Goal: Task Accomplishment & Management: Manage account settings

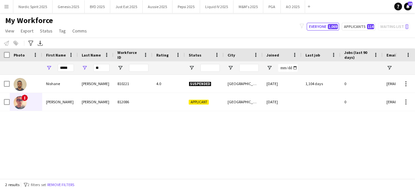
click at [74, 69] on div "*****" at bounding box center [60, 67] width 36 height 13
click at [73, 68] on input "*****" at bounding box center [66, 68] width 16 height 8
click at [74, 68] on div "*****" at bounding box center [60, 67] width 36 height 13
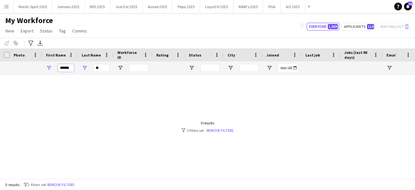
type input "******"
click at [98, 70] on input "**" at bounding box center [101, 68] width 16 height 8
click at [97, 70] on input "**" at bounding box center [101, 68] width 16 height 8
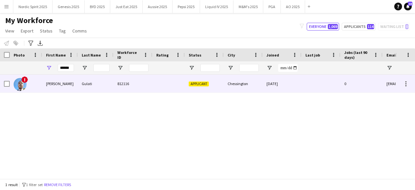
click at [17, 89] on img at bounding box center [20, 84] width 13 height 13
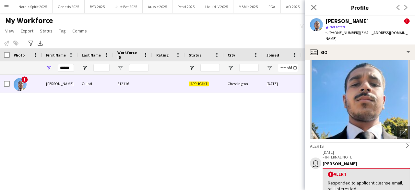
scroll to position [65, 0]
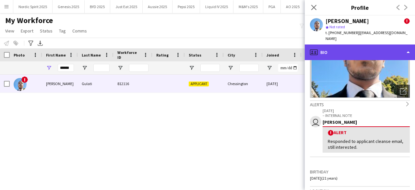
click at [368, 52] on div "profile Bio" at bounding box center [360, 52] width 110 height 16
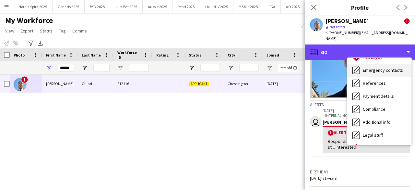
scroll to position [87, 0]
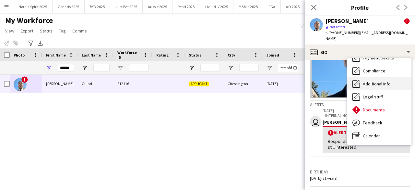
click at [368, 81] on span "Additional info" at bounding box center [377, 84] width 28 height 6
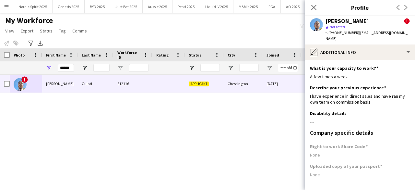
click at [312, 23] on app-user-avatar at bounding box center [316, 24] width 13 height 13
click at [314, 9] on icon "Close pop-in" at bounding box center [314, 7] width 6 height 6
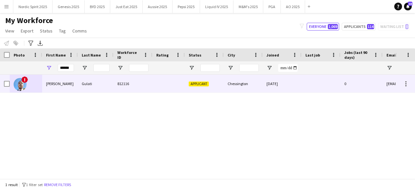
click at [17, 79] on img at bounding box center [20, 84] width 13 height 13
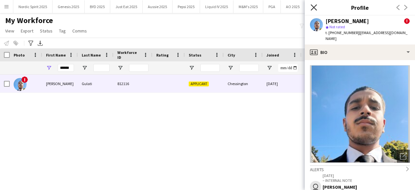
click at [313, 8] on icon "Close pop-in" at bounding box center [314, 7] width 6 height 6
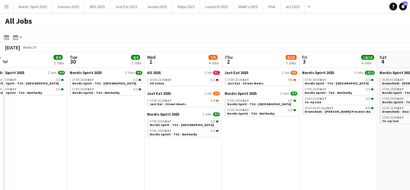
scroll to position [0, 161]
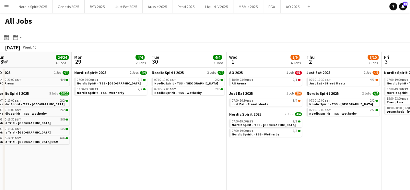
drag, startPoint x: 156, startPoint y: 126, endPoint x: 326, endPoint y: 139, distance: 170.4
click at [326, 139] on app-calendar-viewport "Fri 26 32/32 7 Jobs Sat 27 37/37 8 Jobs Sun 28 24/24 6 Jobs Mon 29 4/4 2 Jobs T…" at bounding box center [205, 133] width 410 height 163
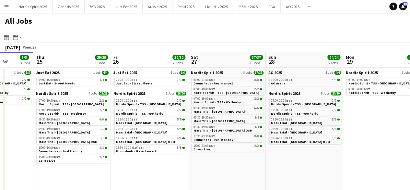
scroll to position [0, 192]
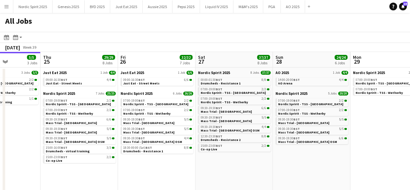
drag, startPoint x: 131, startPoint y: 120, endPoint x: 432, endPoint y: 118, distance: 300.8
click at [410, 118] on html "Menu Boards Boards Boards All jobs Status Workforce Workforce My Workforce Recr…" at bounding box center [205, 107] width 410 height 215
click at [82, 82] on link "09:00-16:30 BST 4/4 Just Eat - Street Meets" at bounding box center [80, 80] width 69 height 7
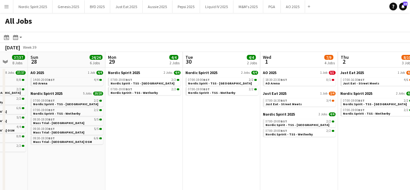
scroll to position [0, 283]
drag, startPoint x: 324, startPoint y: 159, endPoint x: 94, endPoint y: 161, distance: 229.5
click at [78, 163] on app-calendar-viewport "Wed 24 5/5 3 Jobs Thu 25 29/29 8 Jobs Fri 26 32/32 7 Jobs Sat 27 37/37 8 Jobs S…" at bounding box center [205, 133] width 410 height 163
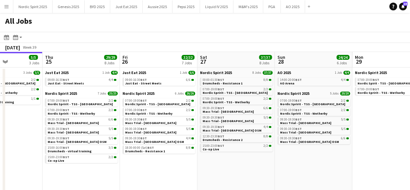
drag, startPoint x: 133, startPoint y: 159, endPoint x: 371, endPoint y: 160, distance: 237.9
click at [382, 163] on app-calendar-viewport "Mon 22 15/15 5 Jobs Tue 23 12/12 4 Jobs Wed 24 5/5 3 Jobs Thu 25 29/29 8 Jobs F…" at bounding box center [205, 133] width 410 height 163
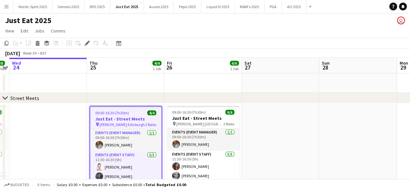
scroll to position [32, 0]
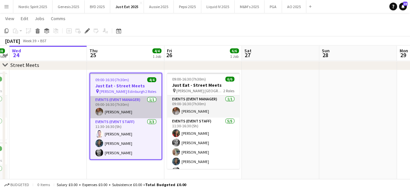
click at [100, 112] on app-user-avatar at bounding box center [99, 112] width 8 height 8
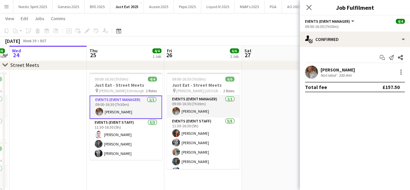
click at [313, 70] on app-user-avatar at bounding box center [311, 71] width 13 height 13
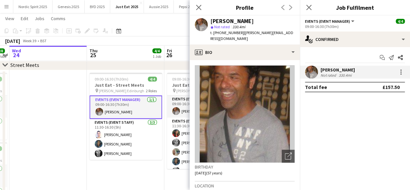
scroll to position [30, 0]
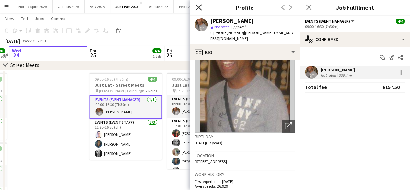
click at [196, 6] on icon at bounding box center [198, 7] width 6 height 6
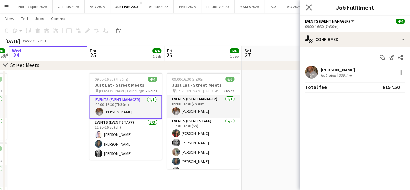
click at [311, 11] on app-icon "Close pop-in" at bounding box center [308, 7] width 9 height 9
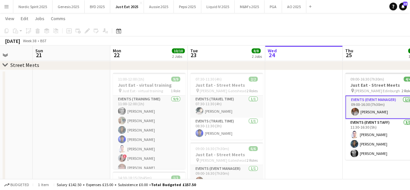
scroll to position [0, 199]
drag, startPoint x: 71, startPoint y: 109, endPoint x: 323, endPoint y: 116, distance: 252.3
click at [323, 116] on app-calendar-viewport "Thu 18 Fri 19 Sat 20 Sun 21 Mon 22 10/10 2 Jobs Tue 23 8/8 2 Jobs Wed 24 Thu 25…" at bounding box center [205, 125] width 410 height 264
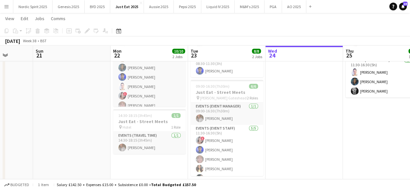
scroll to position [97, 0]
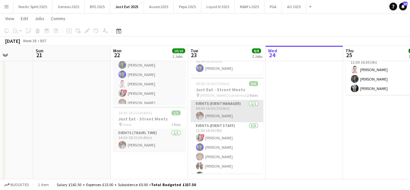
click at [234, 115] on app-card-role "Events (Event Manager) [DATE] 09:00-16:30 (7h30m) [PERSON_NAME]" at bounding box center [227, 111] width 73 height 22
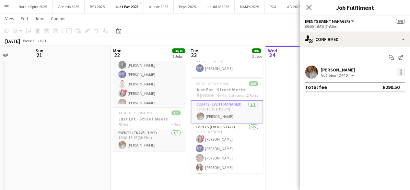
click at [401, 70] on div at bounding box center [400, 69] width 1 height 1
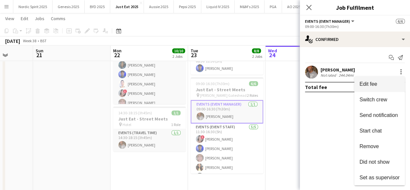
drag, startPoint x: 386, startPoint y: 87, endPoint x: 383, endPoint y: 85, distance: 3.3
click at [386, 87] on span "Edit fee" at bounding box center [379, 84] width 40 height 6
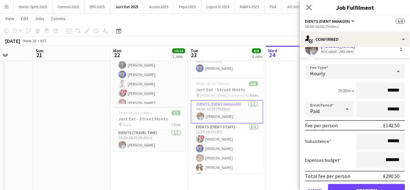
scroll to position [32, 0]
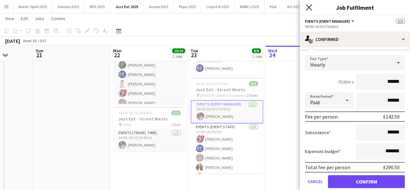
click at [307, 8] on icon "Close pop-in" at bounding box center [309, 7] width 6 height 6
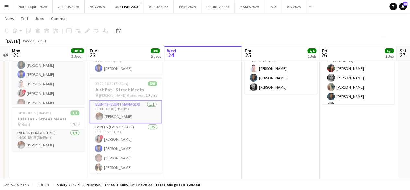
scroll to position [0, 306]
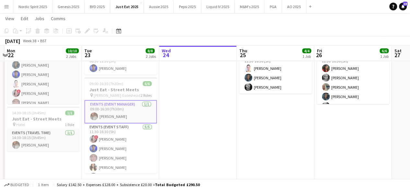
drag, startPoint x: 264, startPoint y: 104, endPoint x: 161, endPoint y: 96, distance: 103.8
click at [158, 96] on app-calendar-viewport "Thu 18 Fri 19 Sat 20 Sun 21 Mon 22 10/10 2 Jobs Tue 23 8/8 2 Jobs Wed 24 Thu 25…" at bounding box center [205, 60] width 410 height 264
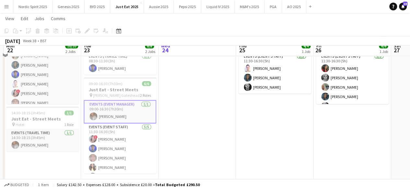
scroll to position [65, 0]
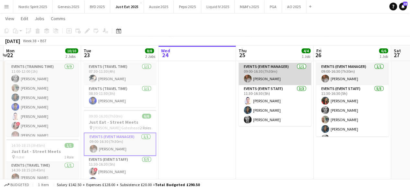
click at [247, 77] on app-user-avatar at bounding box center [248, 79] width 8 height 8
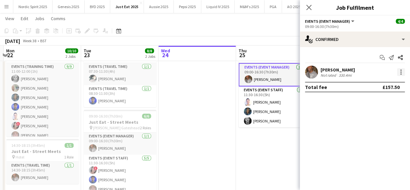
click at [400, 74] on div at bounding box center [401, 72] width 8 height 8
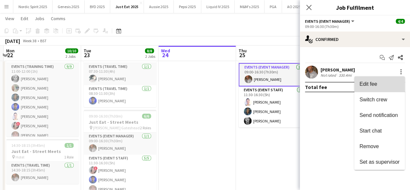
click at [382, 86] on span "Edit fee" at bounding box center [379, 84] width 40 height 6
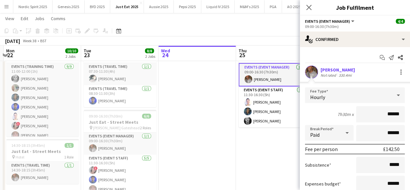
scroll to position [32, 0]
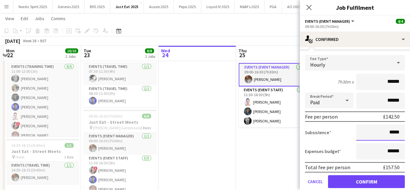
click at [386, 132] on input "*****" at bounding box center [380, 132] width 49 height 16
type input "******"
drag, startPoint x: 383, startPoint y: 151, endPoint x: 387, endPoint y: 150, distance: 4.2
click at [387, 150] on input "******" at bounding box center [380, 151] width 49 height 16
type input "******"
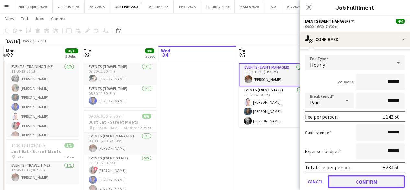
click at [376, 179] on button "Confirm" at bounding box center [366, 181] width 77 height 13
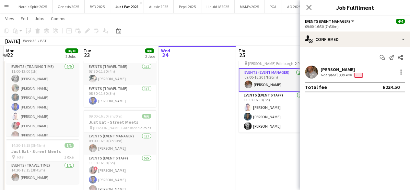
scroll to position [0, 0]
click at [271, 148] on app-date-cell "Updated 09:00-16:30 (7h30m) 4/4 Just Eat - Street Meets pin [PERSON_NAME] Edinb…" at bounding box center [274, 131] width 77 height 187
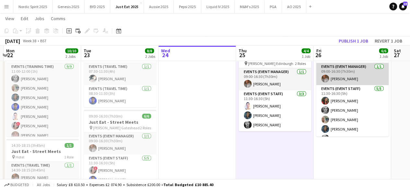
click at [353, 71] on app-card-role "Events (Event Manager) [DATE] 09:00-16:30 (7h30m) [PERSON_NAME]" at bounding box center [352, 74] width 73 height 22
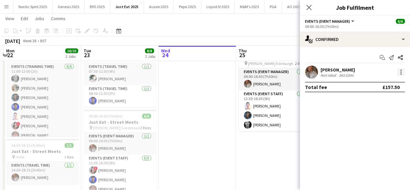
click at [399, 70] on div at bounding box center [401, 72] width 8 height 8
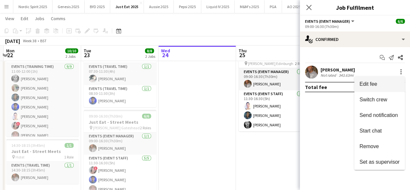
click at [374, 85] on span "Edit fee" at bounding box center [368, 84] width 18 height 6
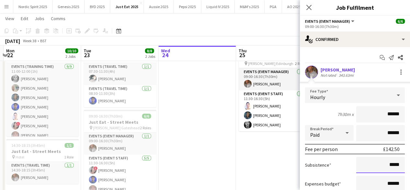
click at [386, 162] on input "*****" at bounding box center [380, 165] width 49 height 16
type input "******"
click at [384, 182] on input "******" at bounding box center [380, 183] width 49 height 16
type input "**"
type input "****"
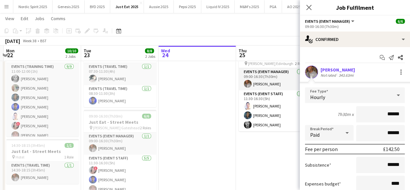
click at [317, 117] on div "7h30m x ******" at bounding box center [355, 114] width 100 height 16
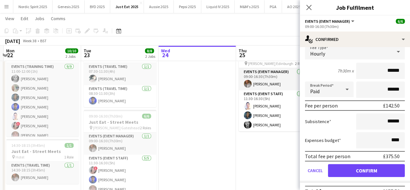
scroll to position [54, 0]
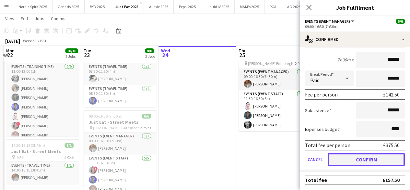
click at [377, 156] on button "Confirm" at bounding box center [366, 159] width 77 height 13
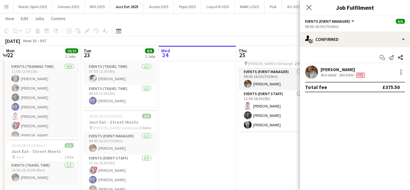
scroll to position [0, 0]
click at [287, 165] on app-date-cell "Updated 09:00-16:30 (7h30m) 4/4 Just Eat - Street Meets pin [PERSON_NAME] Edinb…" at bounding box center [274, 131] width 77 height 187
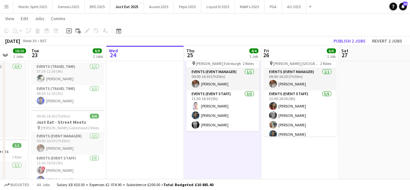
scroll to position [0, 210]
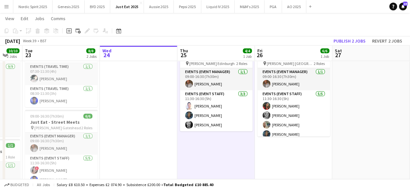
drag, startPoint x: 267, startPoint y: 148, endPoint x: 208, endPoint y: 148, distance: 58.7
click at [208, 148] on app-calendar-viewport "Sat 20 Sun 21 Mon 22 10/10 2 Jobs Tue 23 8/8 2 Jobs Wed 24 Thu 25 4/4 1 Job Fri…" at bounding box center [205, 92] width 410 height 264
click at [127, 104] on app-date-cell at bounding box center [138, 131] width 77 height 187
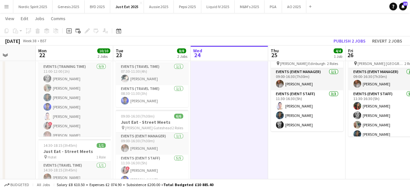
scroll to position [0, 188]
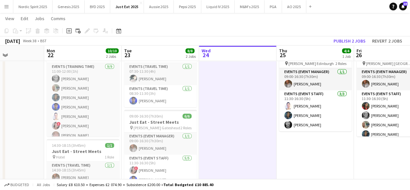
drag, startPoint x: 121, startPoint y: 92, endPoint x: 220, endPoint y: 93, distance: 99.2
click at [220, 93] on app-calendar-viewport "Fri 19 Sat 20 Sun 21 Mon 22 10/10 2 Jobs Tue 23 8/8 2 Jobs Wed 24 Thu 25 4/4 1 …" at bounding box center [205, 92] width 410 height 264
click at [81, 144] on span "14:30-18:15 (3h45m)" at bounding box center [69, 145] width 34 height 5
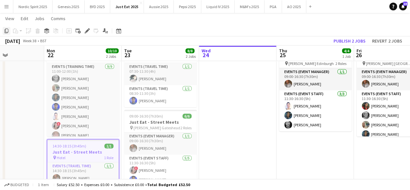
click at [7, 32] on icon at bounding box center [7, 31] width 4 height 5
drag, startPoint x: 261, startPoint y: 102, endPoint x: 257, endPoint y: 101, distance: 4.2
click at [260, 102] on app-date-cell at bounding box center [237, 131] width 77 height 187
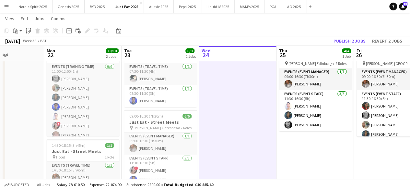
scroll to position [0, 189]
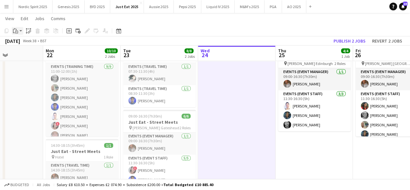
click at [20, 31] on app-action-btn "Paste" at bounding box center [18, 31] width 12 height 8
click at [34, 53] on link "Paste with crew Ctrl+Shift+V" at bounding box center [47, 54] width 61 height 6
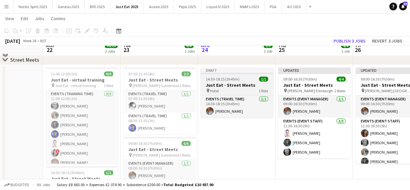
scroll to position [32, 0]
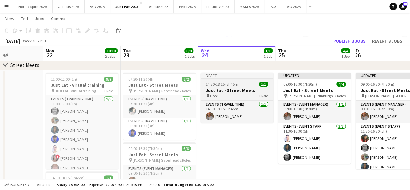
click at [244, 83] on div "14:30-18:15 (3h45m) 1/1" at bounding box center [237, 84] width 73 height 5
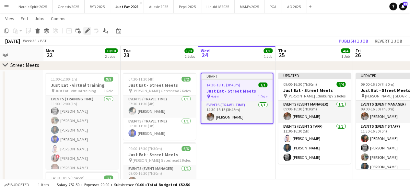
click at [85, 29] on icon "Edit" at bounding box center [87, 30] width 5 height 5
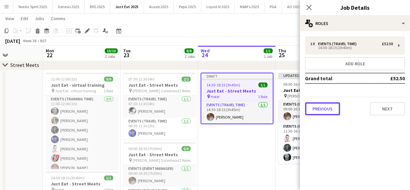
click at [324, 113] on button "Previous" at bounding box center [322, 108] width 35 height 13
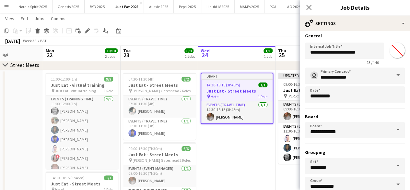
scroll to position [43, 0]
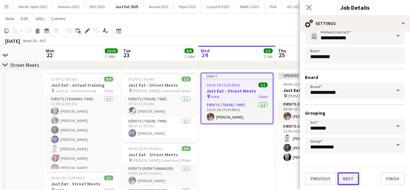
click at [344, 179] on button "Next" at bounding box center [348, 178] width 22 height 13
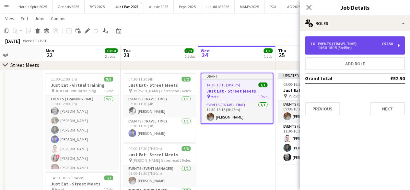
click at [400, 46] on div "1 x Events (Travel Time) £52.50 14:30-18:15 (3h45m)" at bounding box center [355, 45] width 100 height 18
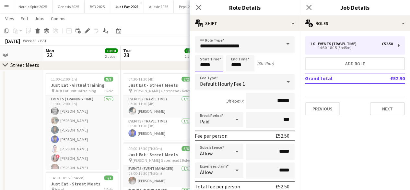
click at [214, 66] on input "*****" at bounding box center [209, 63] width 29 height 16
click at [205, 74] on div at bounding box center [202, 74] width 13 height 6
click at [249, 65] on input "*****" at bounding box center [240, 63] width 29 height 16
click at [210, 64] on input "*****" at bounding box center [209, 63] width 29 height 16
type input "*****"
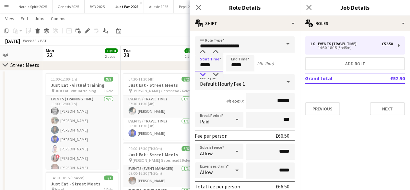
click at [204, 76] on div at bounding box center [202, 74] width 13 height 6
click at [247, 65] on input "*****" at bounding box center [240, 63] width 29 height 16
click at [237, 72] on div at bounding box center [233, 74] width 13 height 6
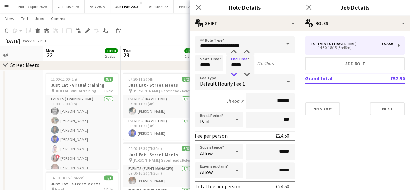
click at [237, 72] on div at bounding box center [233, 74] width 13 height 6
click at [246, 71] on input "*****" at bounding box center [240, 63] width 29 height 16
type input "*****"
click at [246, 73] on div at bounding box center [246, 74] width 13 height 6
click at [276, 172] on input "*****" at bounding box center [270, 170] width 49 height 16
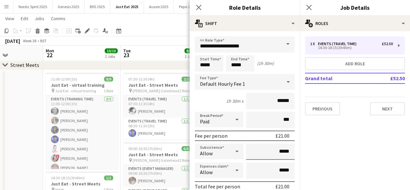
click at [276, 150] on input "*****" at bounding box center [270, 151] width 49 height 16
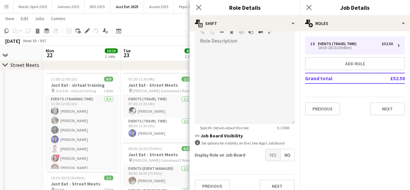
scroll to position [216, 0]
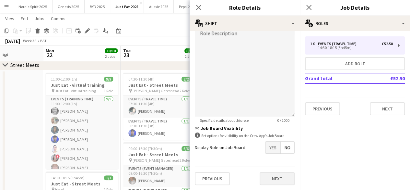
type input "******"
click at [277, 180] on button "Next" at bounding box center [277, 178] width 35 height 13
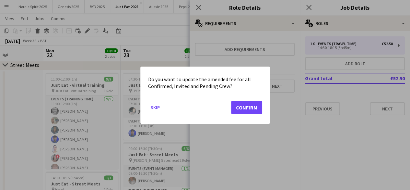
scroll to position [0, 0]
click at [253, 105] on button "Confirm" at bounding box center [246, 106] width 31 height 13
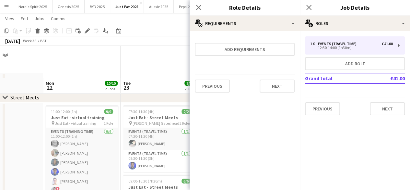
scroll to position [32, 0]
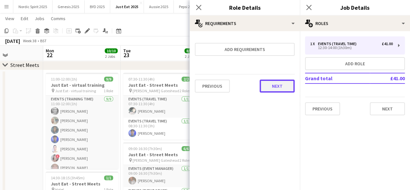
click at [286, 84] on button "Next" at bounding box center [277, 85] width 35 height 13
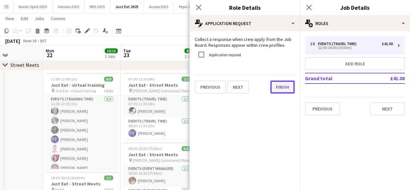
click at [285, 84] on button "Finish" at bounding box center [282, 86] width 24 height 13
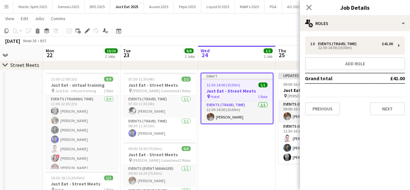
click at [368, 103] on div "Previous Next" at bounding box center [355, 106] width 100 height 18
click at [378, 107] on button "Next" at bounding box center [387, 108] width 35 height 13
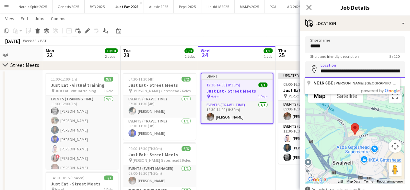
scroll to position [0, 24]
drag, startPoint x: 322, startPoint y: 72, endPoint x: 435, endPoint y: 76, distance: 112.9
click at [410, 76] on html "Menu Boards Boards Boards All jobs Status Workforce Workforce My Workforce Recr…" at bounding box center [205, 118] width 410 height 301
type input "*"
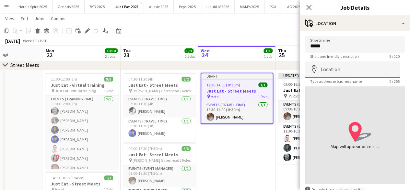
click at [340, 71] on input "Location" at bounding box center [352, 69] width 95 height 16
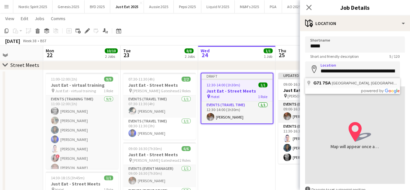
type input "**********"
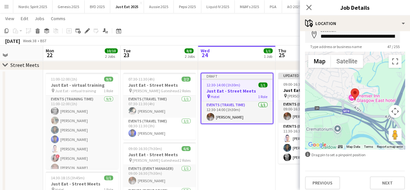
scroll to position [39, 0]
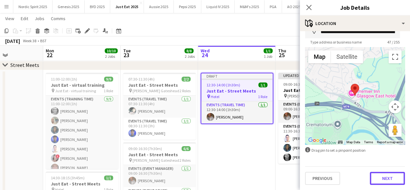
click at [377, 173] on button "Next" at bounding box center [387, 177] width 35 height 13
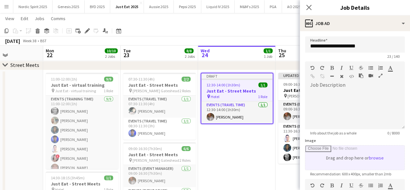
scroll to position [0, 0]
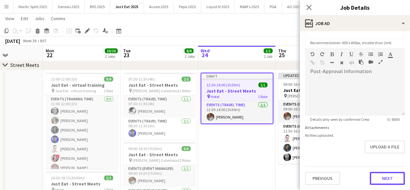
click at [381, 154] on form "**********" at bounding box center [355, 44] width 110 height 279
click at [389, 180] on button "Next" at bounding box center [387, 178] width 35 height 13
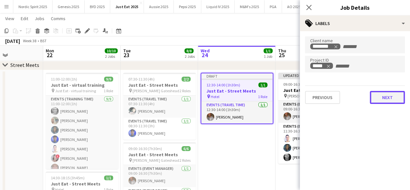
click at [385, 101] on button "Next" at bounding box center [387, 97] width 35 height 13
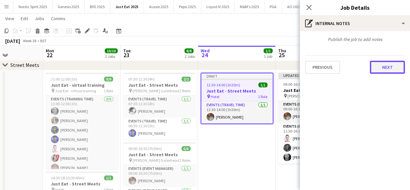
click at [390, 70] on button "Next" at bounding box center [387, 67] width 35 height 13
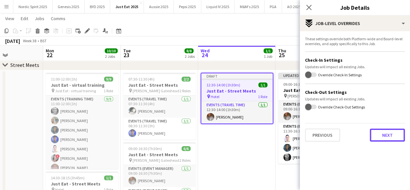
click at [395, 135] on button "Next" at bounding box center [387, 134] width 35 height 13
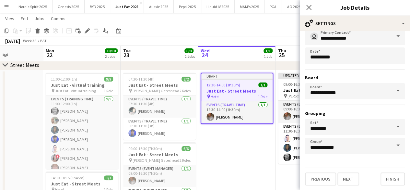
scroll to position [43, 0]
click at [389, 181] on button "Finish" at bounding box center [393, 178] width 24 height 13
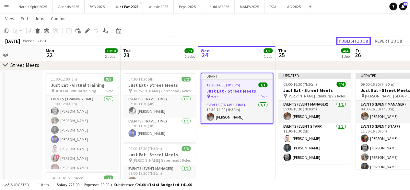
click at [350, 39] on button "Publish 1 job" at bounding box center [353, 41] width 35 height 8
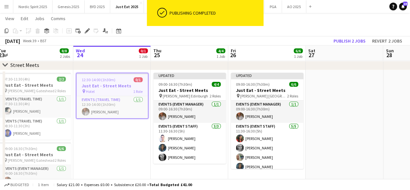
drag, startPoint x: 244, startPoint y: 142, endPoint x: 128, endPoint y: 134, distance: 116.3
click at [119, 135] on app-calendar-viewport "Sat 20 Sun 21 Mon 22 10/10 2 Jobs Tue 23 8/8 2 Jobs Wed 24 0/1 1 Job Thu 25 4/4…" at bounding box center [205, 125] width 410 height 264
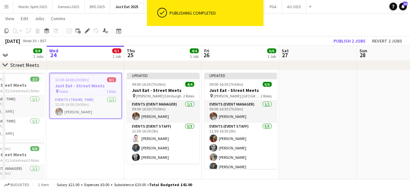
drag, startPoint x: 137, startPoint y: 131, endPoint x: 112, endPoint y: 129, distance: 25.0
click at [112, 129] on app-calendar-viewport "Sat 20 Sun 21 Mon 22 10/10 2 Jobs Tue 23 8/8 2 Jobs Wed 24 0/1 1 Job Thu 25 4/4…" at bounding box center [205, 125] width 410 height 264
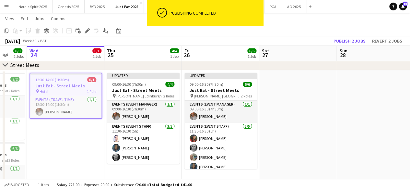
scroll to position [0, 286]
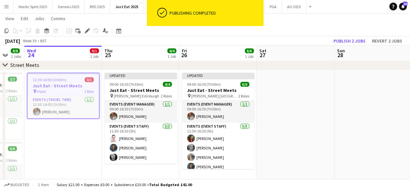
drag, startPoint x: 98, startPoint y: 139, endPoint x: 75, endPoint y: 138, distance: 23.0
click at [75, 138] on app-calendar-viewport "Sat 20 Sun 21 Mon 22 10/10 2 Jobs Tue 23 8/8 2 Jobs Wed 24 0/1 1 Job Thu 25 4/4…" at bounding box center [205, 125] width 410 height 264
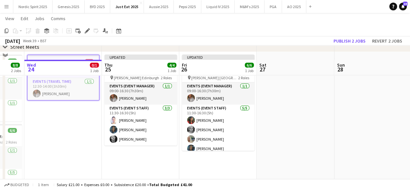
scroll to position [65, 0]
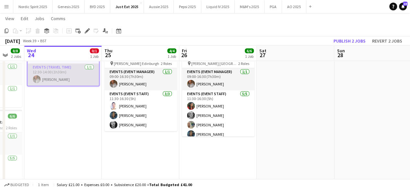
click at [80, 68] on app-card-role "Events (Travel Time) [DATE] 12:30-14:00 (1h30m) [PERSON_NAME]" at bounding box center [63, 75] width 71 height 22
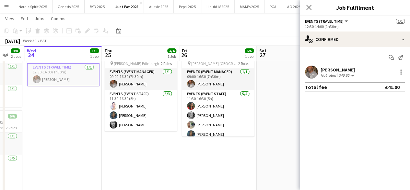
click at [80, 98] on app-date-cell "12:30-14:00 (1h30m) 1/1 Just Eat - Street Meets pin Hotel 1 Role Events (Travel…" at bounding box center [62, 131] width 77 height 187
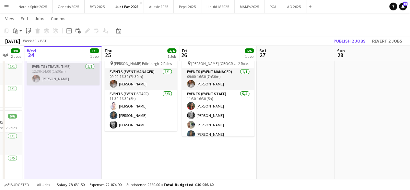
click at [75, 69] on app-card-role "Events (Travel Time) [DATE] 12:30-14:00 (1h30m) [PERSON_NAME]" at bounding box center [63, 74] width 73 height 22
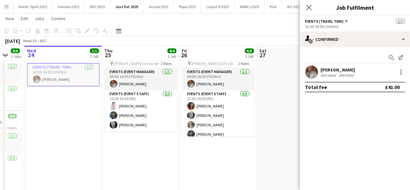
click at [78, 121] on app-date-cell "12:30-14:00 (1h30m) 1/1 Just Eat - Street Meets pin Hotel 1 Role Events (Travel…" at bounding box center [62, 131] width 77 height 187
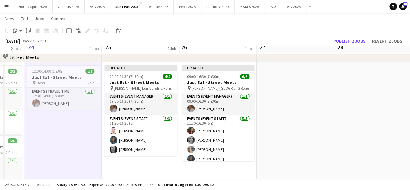
scroll to position [32, 0]
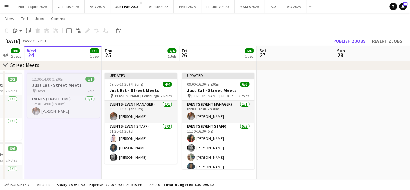
click at [67, 76] on div "12:30-14:00 (1h30m) 1/1" at bounding box center [63, 78] width 73 height 5
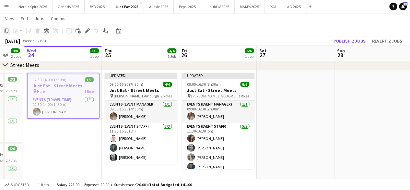
click at [8, 33] on icon "Copy" at bounding box center [6, 30] width 5 height 5
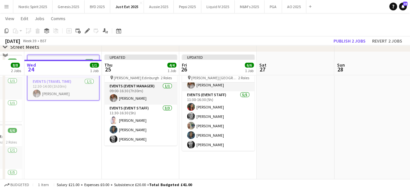
scroll to position [65, 0]
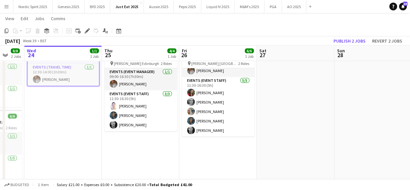
click at [134, 145] on app-date-cell "Updated 09:00-16:30 (7h30m) 4/4 Just Eat - Street Meets pin [PERSON_NAME] Edinb…" at bounding box center [140, 131] width 77 height 187
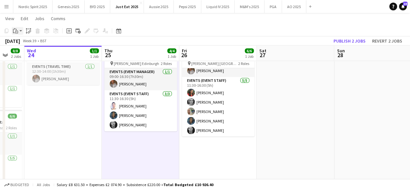
click at [21, 33] on app-action-btn "Paste" at bounding box center [18, 31] width 12 height 8
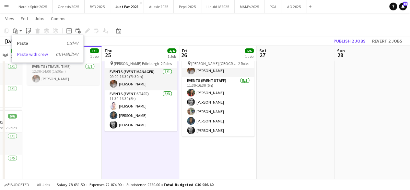
click at [38, 55] on link "Paste with crew Ctrl+Shift+V" at bounding box center [47, 54] width 61 height 6
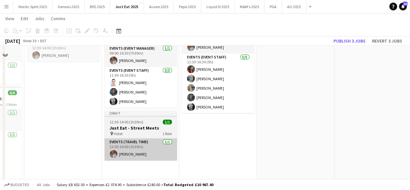
scroll to position [97, 0]
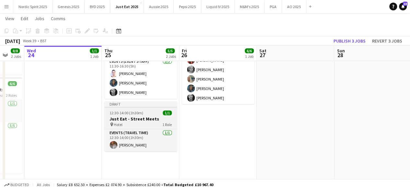
click at [151, 113] on div "12:30-14:00 (1h30m) 1/1" at bounding box center [140, 112] width 73 height 5
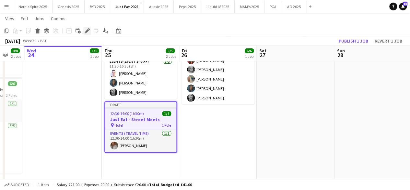
click at [88, 30] on icon at bounding box center [87, 31] width 4 height 4
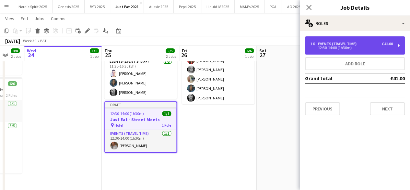
click at [398, 46] on div "1 x Events (Travel Time) £41.00 12:30-14:00 (1h30m)" at bounding box center [355, 45] width 100 height 18
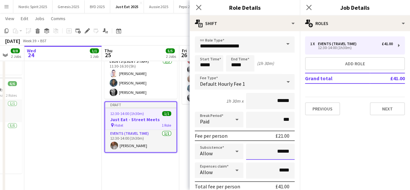
click at [274, 149] on input "******" at bounding box center [270, 151] width 49 height 16
type input "****"
click at [248, 64] on input "*****" at bounding box center [240, 63] width 29 height 16
type input "*****"
click at [235, 73] on div at bounding box center [233, 74] width 13 height 6
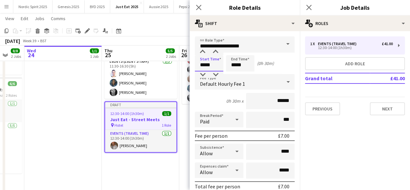
click at [222, 68] on input "*****" at bounding box center [209, 63] width 29 height 16
click at [203, 53] on div at bounding box center [202, 52] width 13 height 6
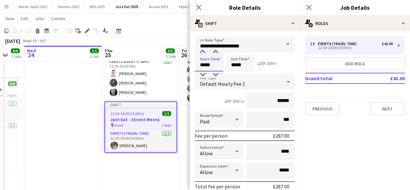
click at [203, 53] on div at bounding box center [202, 52] width 13 height 6
type input "*****"
click at [204, 73] on div at bounding box center [202, 74] width 13 height 6
click at [245, 63] on input "*****" at bounding box center [240, 63] width 29 height 16
click at [235, 53] on div at bounding box center [233, 52] width 13 height 6
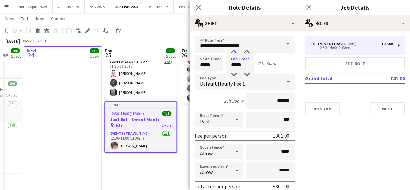
click at [235, 54] on div at bounding box center [233, 52] width 13 height 6
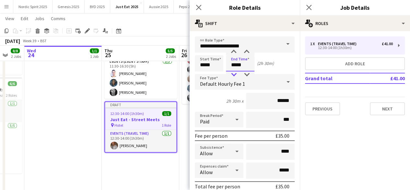
click at [234, 72] on div at bounding box center [233, 74] width 13 height 6
type input "*****"
click at [234, 72] on div at bounding box center [233, 74] width 13 height 6
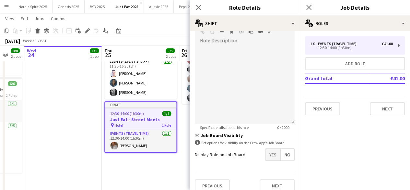
scroll to position [216, 0]
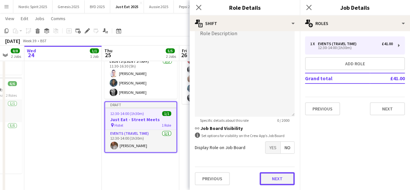
click at [281, 174] on button "Next" at bounding box center [277, 178] width 35 height 13
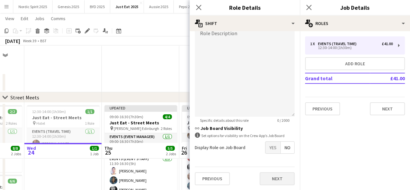
scroll to position [0, 0]
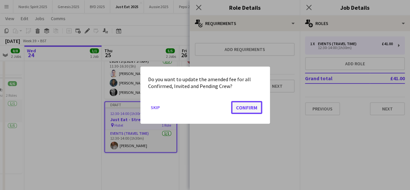
click at [255, 112] on button "Confirm" at bounding box center [246, 106] width 31 height 13
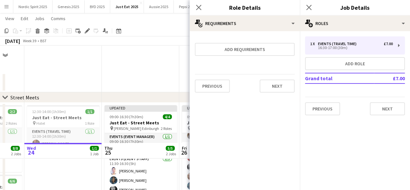
scroll to position [97, 0]
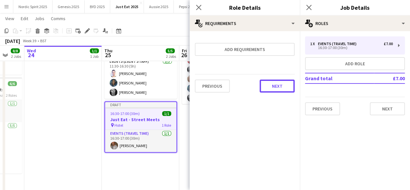
click at [281, 88] on button "Next" at bounding box center [277, 85] width 35 height 13
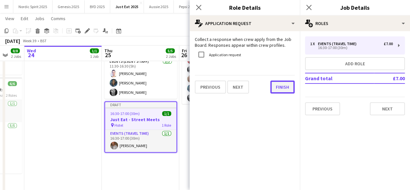
click at [282, 88] on button "Finish" at bounding box center [282, 86] width 24 height 13
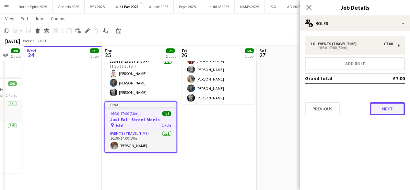
click at [384, 111] on button "Next" at bounding box center [387, 108] width 35 height 13
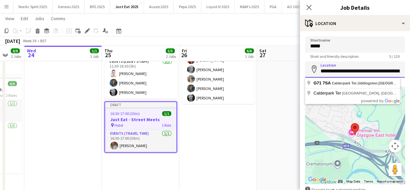
scroll to position [0, 33]
drag, startPoint x: 319, startPoint y: 71, endPoint x: 433, endPoint y: 74, distance: 114.1
click at [410, 74] on html "Menu Boards Boards Boards All jobs Status Workforce Workforce My Workforce Recr…" at bounding box center [205, 53] width 410 height 301
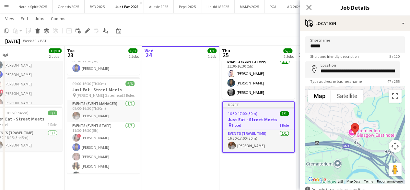
scroll to position [0, 168]
drag, startPoint x: 96, startPoint y: 89, endPoint x: 214, endPoint y: 98, distance: 118.3
click at [214, 98] on app-calendar-viewport "Sat 20 Sun 21 Mon 22 10/10 2 Jobs Tue 23 8/8 2 Jobs Wed 24 1/1 1 Job Thu 25 5/5…" at bounding box center [205, 60] width 410 height 264
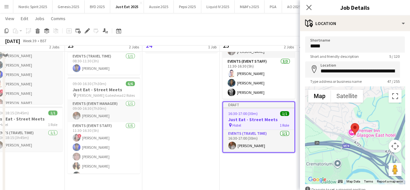
scroll to position [65, 0]
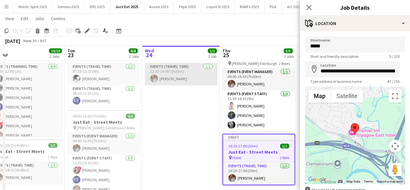
click at [191, 68] on app-card-role "Events (Travel Time) [DATE] 12:30-14:00 (1h30m) [PERSON_NAME]" at bounding box center [181, 74] width 73 height 22
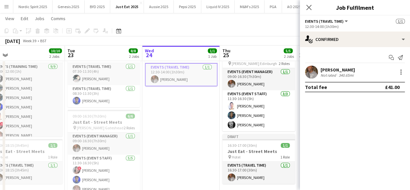
click at [181, 76] on app-card-role "Events (Travel Time) [DATE] 12:30-14:00 (1h30m) [PERSON_NAME]" at bounding box center [181, 74] width 73 height 23
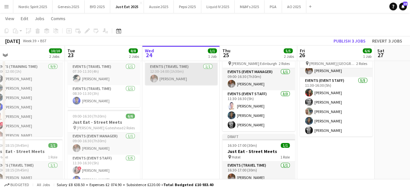
click at [181, 76] on app-card-role "Events (Travel Time) [DATE] 12:30-14:00 (1h30m) [PERSON_NAME]" at bounding box center [181, 74] width 73 height 22
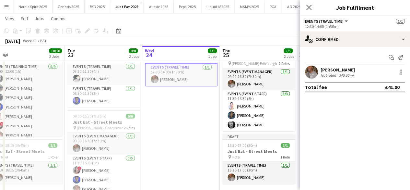
click at [192, 173] on app-date-cell "12:30-14:00 (1h30m) 1/1 Just Eat - Street Meets pin Hotel 1 Role Events (Travel…" at bounding box center [180, 131] width 77 height 187
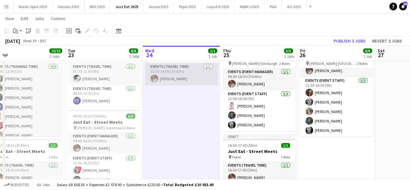
click at [173, 74] on app-card-role "Events (Travel Time) [DATE] 12:30-14:00 (1h30m) [PERSON_NAME]" at bounding box center [181, 74] width 73 height 22
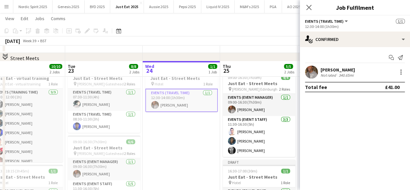
scroll to position [32, 0]
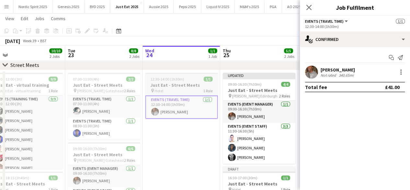
click at [170, 78] on span "12:30-14:00 (1h30m)" at bounding box center [167, 78] width 34 height 5
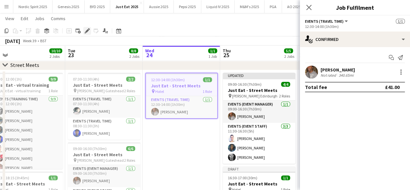
click at [89, 29] on icon at bounding box center [89, 29] width 2 height 2
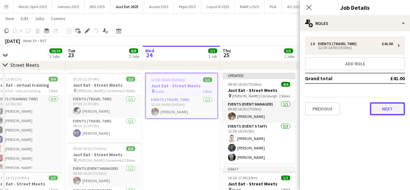
click at [397, 111] on button "Next" at bounding box center [387, 108] width 35 height 13
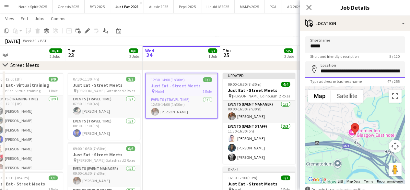
click at [340, 73] on input "**********" at bounding box center [355, 69] width 100 height 16
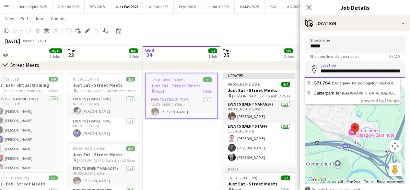
click at [340, 73] on input "**********" at bounding box center [355, 69] width 100 height 16
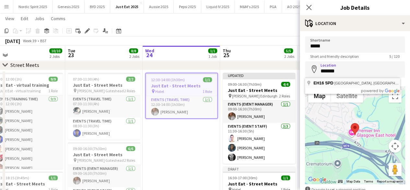
type input "**********"
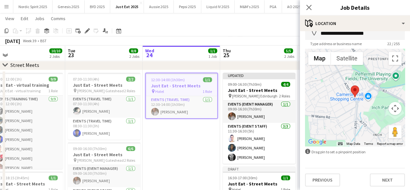
scroll to position [39, 0]
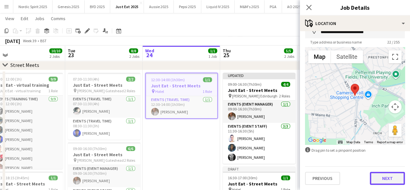
click at [374, 178] on button "Next" at bounding box center [387, 177] width 35 height 13
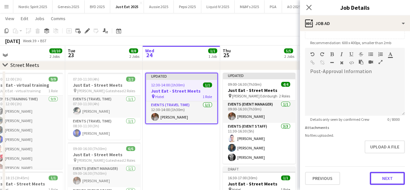
scroll to position [131, 0]
click at [381, 157] on form "**********" at bounding box center [355, 45] width 110 height 279
click at [380, 175] on button "Next" at bounding box center [387, 178] width 35 height 13
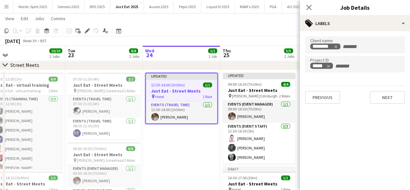
scroll to position [0, 0]
click at [381, 98] on button "Next" at bounding box center [387, 97] width 35 height 13
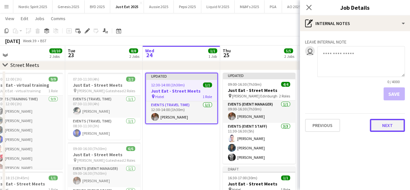
click at [389, 130] on button "Next" at bounding box center [387, 125] width 35 height 13
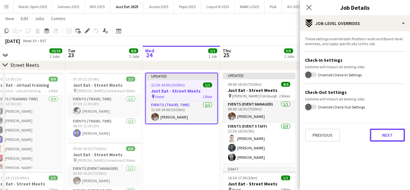
click at [391, 137] on button "Next" at bounding box center [387, 134] width 35 height 13
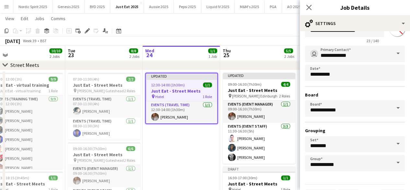
scroll to position [43, 0]
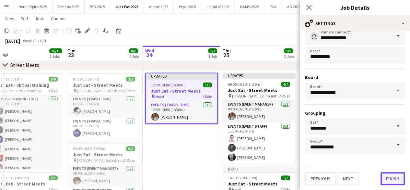
click at [389, 179] on button "Finish" at bounding box center [393, 178] width 24 height 13
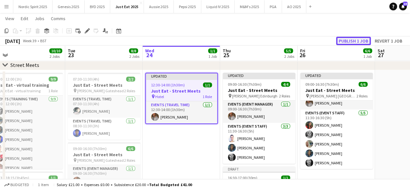
click at [352, 41] on button "Publish 1 job" at bounding box center [353, 41] width 35 height 8
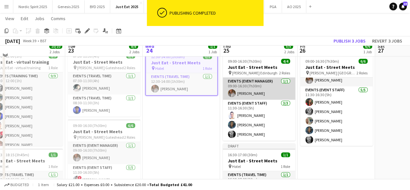
scroll to position [97, 0]
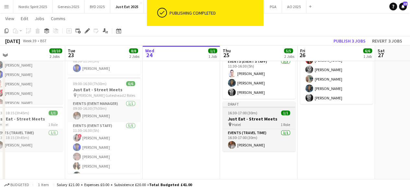
click at [263, 109] on app-job-card "Draft 16:30-17:00 (30m) 1/1 Just Eat - Street Meets pin Hotel 1 Role Events (Tr…" at bounding box center [259, 126] width 73 height 50
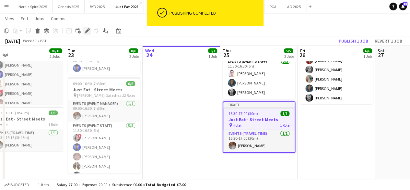
click at [85, 31] on icon "Edit" at bounding box center [87, 30] width 5 height 5
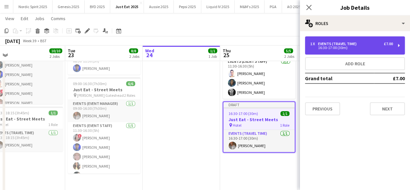
click at [396, 46] on div "1 x Events (Travel Time) £7.00 16:30-17:00 (30m)" at bounding box center [355, 45] width 100 height 18
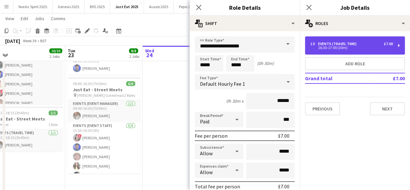
click at [396, 46] on div "1 x Events (Travel Time) £7.00 16:30-17:00 (30m)" at bounding box center [355, 45] width 100 height 18
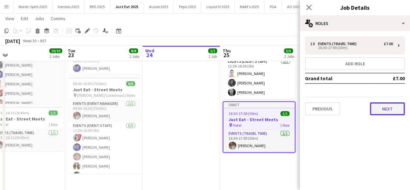
click at [388, 107] on button "Next" at bounding box center [387, 108] width 35 height 13
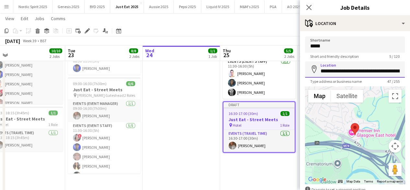
click at [361, 72] on input "**********" at bounding box center [355, 69] width 100 height 16
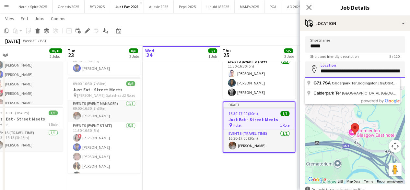
click at [361, 72] on input "**********" at bounding box center [355, 69] width 100 height 16
click at [386, 112] on div at bounding box center [355, 134] width 100 height 97
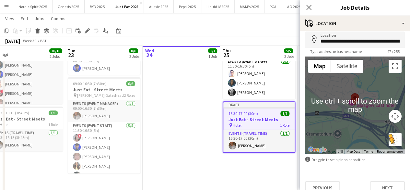
scroll to position [39, 0]
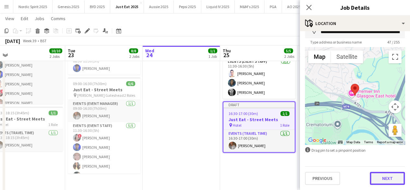
click at [381, 176] on button "Next" at bounding box center [387, 177] width 35 height 13
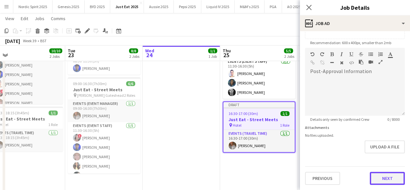
scroll to position [131, 0]
click at [382, 159] on form "**********" at bounding box center [355, 45] width 110 height 279
click at [385, 178] on button "Next" at bounding box center [387, 178] width 35 height 13
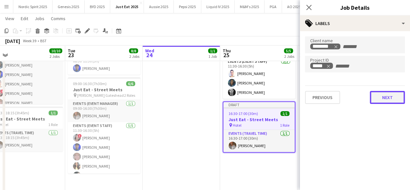
click at [382, 101] on button "Next" at bounding box center [387, 97] width 35 height 13
click at [382, 189] on mat-expansion-panel "pen-write Internal notes Publish the job to add notes Previous Next" at bounding box center [355, 190] width 110 height 0
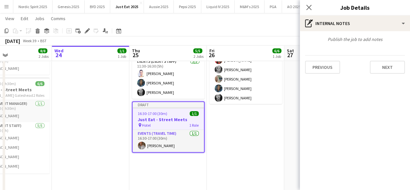
scroll to position [0, 230]
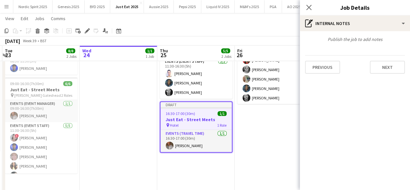
drag, startPoint x: 261, startPoint y: 170, endPoint x: 198, endPoint y: 161, distance: 63.5
click at [198, 161] on app-calendar-viewport "Sat 20 Sun 21 Mon 22 10/10 2 Jobs Tue 23 8/8 2 Jobs Wed 24 1/1 1 Job Thu 25 5/5…" at bounding box center [205, 60] width 410 height 264
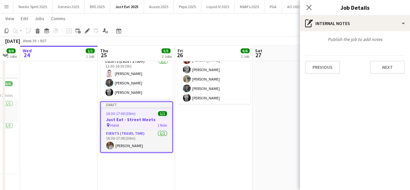
scroll to position [0, 292]
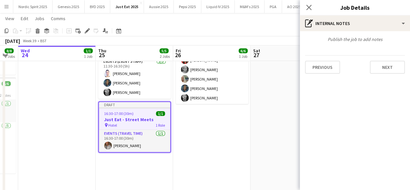
drag, startPoint x: 211, startPoint y: 164, endPoint x: 150, endPoint y: 164, distance: 61.3
click at [150, 164] on app-calendar-viewport "Sat 20 Sun 21 Mon 22 10/10 2 Jobs Tue 23 8/8 2 Jobs Wed 24 1/1 1 Job Thu 25 5/5…" at bounding box center [205, 60] width 410 height 264
click at [219, 118] on app-date-cell "Updated 09:00-16:30 (7h30m) 6/6 Just Eat - Street Meets pin [PERSON_NAME] Glasg…" at bounding box center [211, 98] width 77 height 187
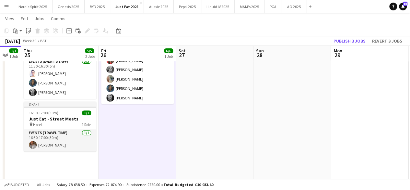
scroll to position [0, 290]
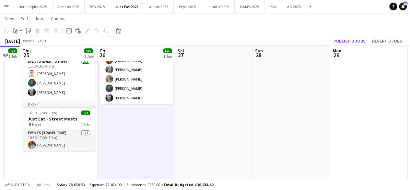
drag, startPoint x: 277, startPoint y: 131, endPoint x: 202, endPoint y: 130, distance: 75.5
click at [202, 130] on app-calendar-viewport "Sun 21 Mon 22 10/10 2 Jobs Tue 23 8/8 2 Jobs Wed 24 1/1 1 Job Thu 25 5/5 2 Jobs…" at bounding box center [205, 60] width 410 height 264
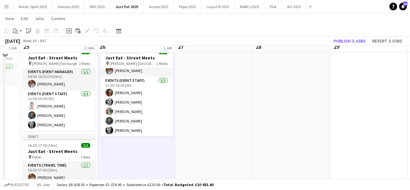
scroll to position [32, 0]
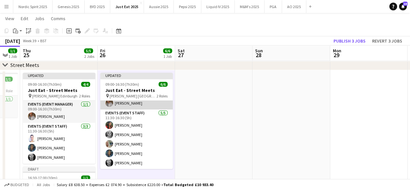
click at [123, 105] on app-card-role "Events (Event Manager) [DATE] 09:00-16:30 (7h30m) [PERSON_NAME]" at bounding box center [136, 98] width 73 height 22
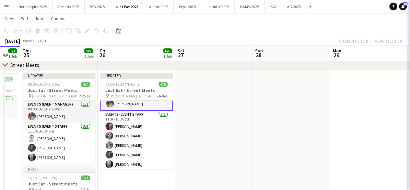
scroll to position [14, 0]
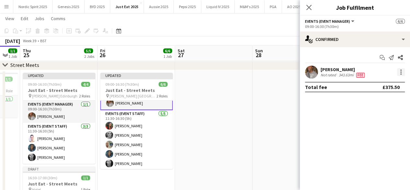
click at [402, 68] on div at bounding box center [401, 72] width 8 height 8
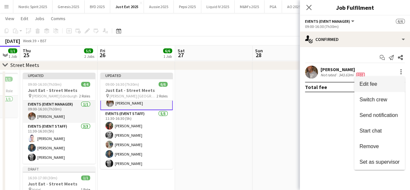
click at [379, 85] on span "Edit fee" at bounding box center [379, 84] width 40 height 6
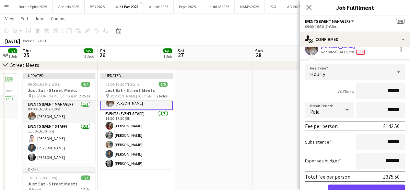
scroll to position [32, 0]
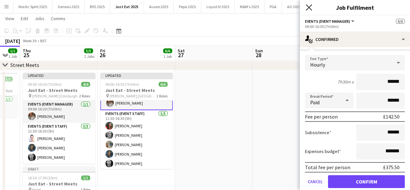
click at [309, 7] on icon at bounding box center [309, 7] width 6 height 6
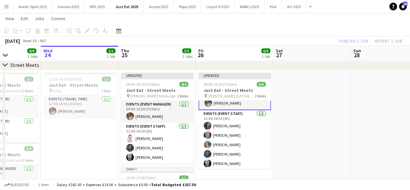
drag, startPoint x: 201, startPoint y: 160, endPoint x: 283, endPoint y: 152, distance: 82.1
click at [300, 155] on app-calendar-viewport "Sun 21 Mon 22 10/10 2 Jobs Tue 23 8/8 2 Jobs Wed 24 1/1 1 Job Thu 25 5/5 2 Jobs…" at bounding box center [205, 125] width 410 height 264
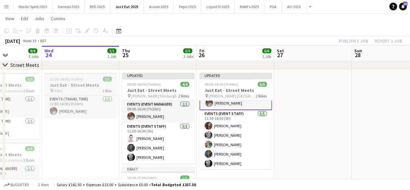
click at [78, 78] on span "12:30-14:00 (1h30m)" at bounding box center [67, 78] width 34 height 5
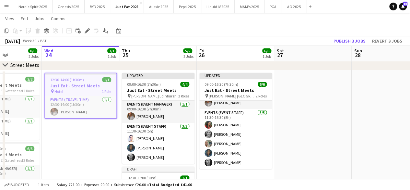
scroll to position [13, 0]
click at [8, 32] on icon "Copy" at bounding box center [6, 30] width 5 height 5
click at [325, 111] on app-date-cell at bounding box center [312, 163] width 77 height 187
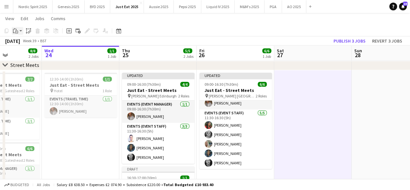
click at [20, 31] on app-action-btn "Paste" at bounding box center [18, 31] width 12 height 8
click at [30, 55] on link "Paste with crew Ctrl+Shift+V" at bounding box center [47, 54] width 61 height 6
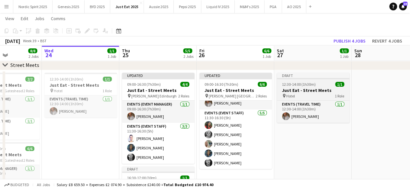
click at [312, 75] on div "Draft" at bounding box center [313, 75] width 73 height 5
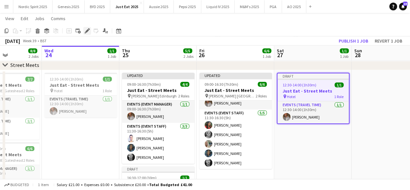
click at [85, 31] on icon at bounding box center [87, 31] width 4 height 4
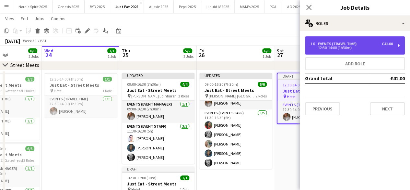
click at [398, 45] on div "1 x Events (Travel Time) £41.00 12:30-14:00 (1h30m)" at bounding box center [355, 45] width 100 height 18
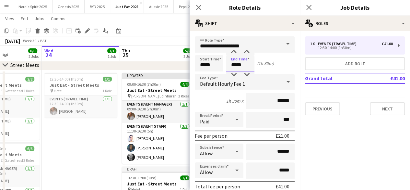
click at [251, 63] on input "*****" at bounding box center [240, 63] width 29 height 16
click at [231, 54] on div at bounding box center [233, 52] width 13 height 6
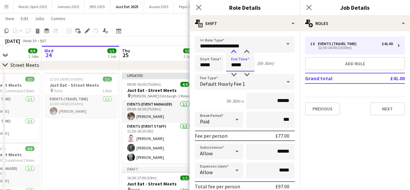
type input "*****"
click at [231, 54] on div at bounding box center [233, 52] width 13 height 6
click at [216, 65] on input "*****" at bounding box center [209, 63] width 29 height 16
click at [205, 74] on div at bounding box center [202, 74] width 13 height 6
click at [204, 74] on div at bounding box center [202, 74] width 13 height 6
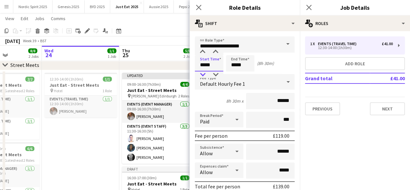
type input "*****"
click at [204, 74] on div at bounding box center [202, 74] width 13 height 6
click at [241, 65] on input "*****" at bounding box center [240, 63] width 29 height 16
click at [235, 74] on div at bounding box center [233, 74] width 13 height 6
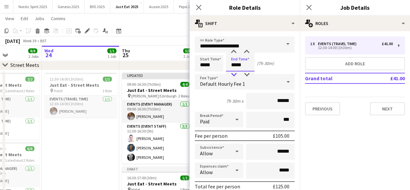
type input "*****"
click at [235, 73] on div at bounding box center [233, 74] width 13 height 6
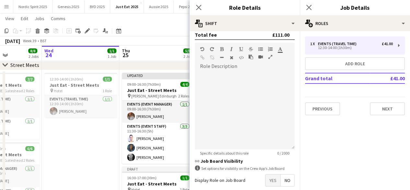
scroll to position [216, 0]
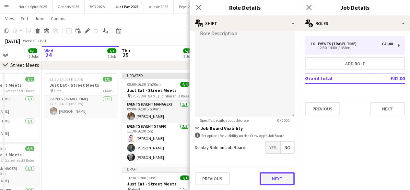
click at [275, 177] on button "Next" at bounding box center [277, 178] width 35 height 13
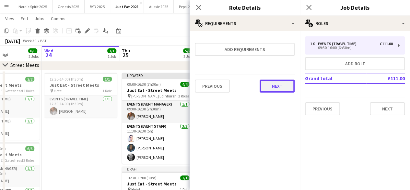
click at [281, 88] on button "Next" at bounding box center [277, 85] width 35 height 13
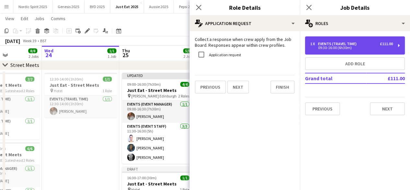
click at [342, 48] on div "09:30-16:00 (6h30m)" at bounding box center [351, 47] width 83 height 3
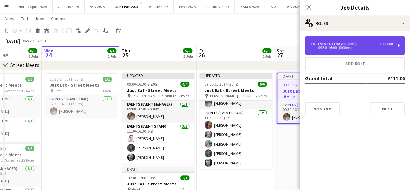
click at [342, 48] on div "09:30-16:00 (6h30m)" at bounding box center [351, 47] width 83 height 3
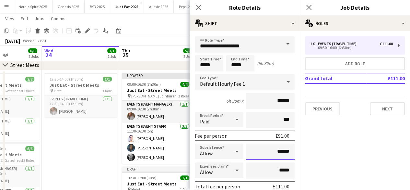
drag, startPoint x: 285, startPoint y: 150, endPoint x: 273, endPoint y: 151, distance: 12.4
click at [273, 151] on input "******" at bounding box center [270, 151] width 49 height 16
type input "*****"
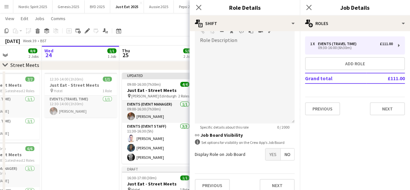
scroll to position [216, 0]
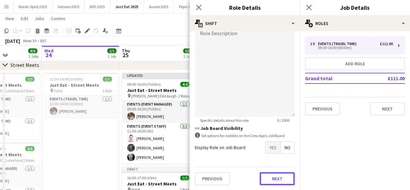
click at [271, 177] on button "Next" at bounding box center [277, 178] width 35 height 13
click at [271, 177] on body "Menu Boards Boards Boards All jobs Status Workforce Workforce My Workforce Recr…" at bounding box center [205, 118] width 410 height 301
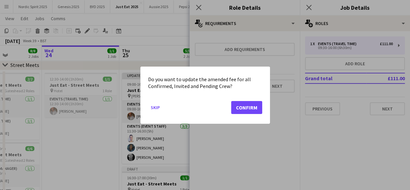
scroll to position [0, 0]
click at [256, 105] on button "Confirm" at bounding box center [246, 106] width 31 height 13
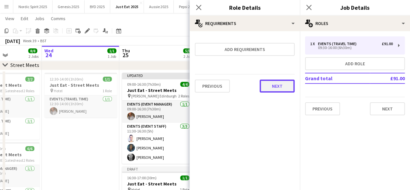
click at [284, 85] on button "Next" at bounding box center [277, 85] width 35 height 13
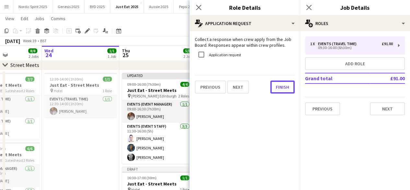
click at [284, 85] on button "Finish" at bounding box center [282, 86] width 24 height 13
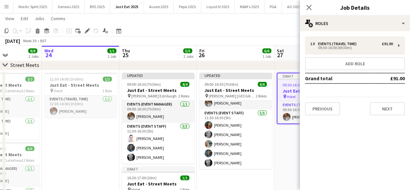
click at [405, 47] on div "1 x Events (Travel Time) £91.00 09:30-16:00 (6h30m) Add role Grand total £91.00…" at bounding box center [355, 75] width 110 height 79
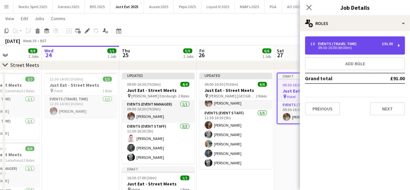
click at [397, 46] on div "1 x Events (Travel Time) £91.00 09:30-16:00 (6h30m)" at bounding box center [355, 45] width 100 height 18
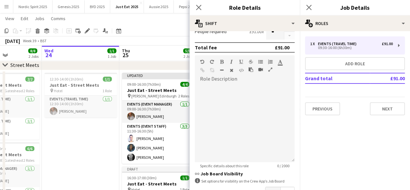
scroll to position [216, 0]
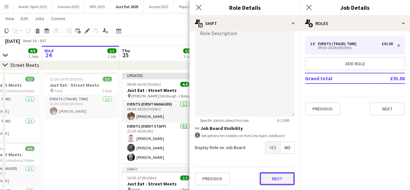
click at [283, 175] on button "Next" at bounding box center [277, 178] width 35 height 13
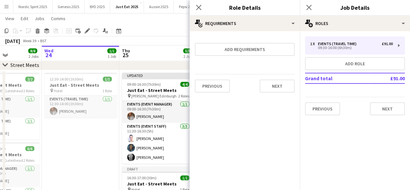
scroll to position [0, 0]
click at [273, 90] on button "Next" at bounding box center [277, 85] width 35 height 13
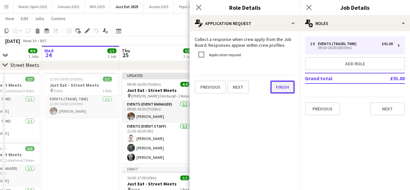
click at [282, 86] on button "Finish" at bounding box center [282, 86] width 24 height 13
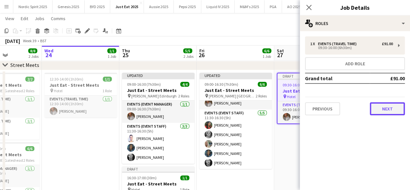
click at [398, 107] on button "Next" at bounding box center [387, 108] width 35 height 13
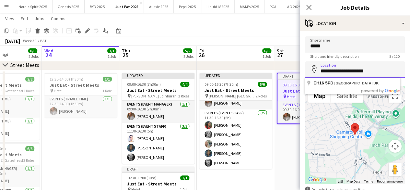
drag, startPoint x: 390, startPoint y: 73, endPoint x: 336, endPoint y: 49, distance: 58.9
click at [310, 72] on input "**********" at bounding box center [355, 69] width 100 height 16
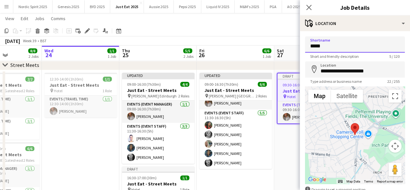
drag, startPoint x: 340, startPoint y: 46, endPoint x: 298, endPoint y: 46, distance: 41.5
click at [298, 46] on body "Menu Boards Boards Boards All jobs Status Workforce Workforce My Workforce Recr…" at bounding box center [205, 118] width 410 height 301
type input "****"
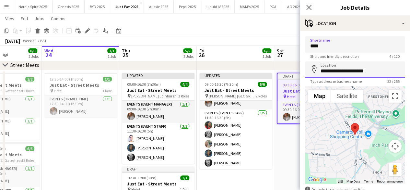
click at [324, 71] on input "**********" at bounding box center [355, 69] width 100 height 16
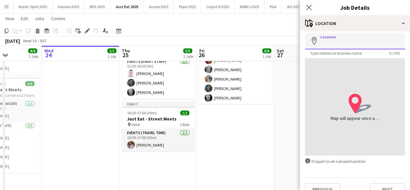
scroll to position [39, 0]
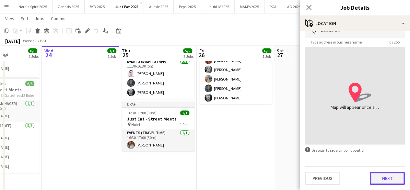
click at [389, 182] on button "Next" at bounding box center [387, 177] width 35 height 13
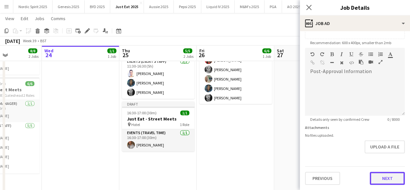
click at [391, 156] on form "**********" at bounding box center [355, 44] width 110 height 279
click at [384, 175] on button "Next" at bounding box center [387, 178] width 35 height 13
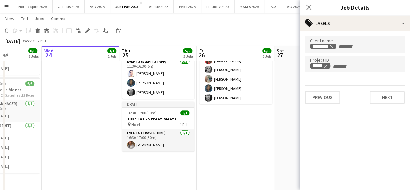
scroll to position [0, 0]
click at [401, 101] on button "Next" at bounding box center [387, 97] width 35 height 13
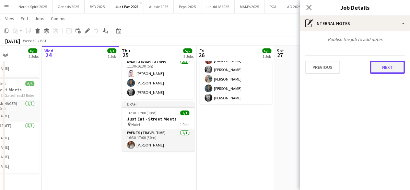
click at [392, 72] on button "Next" at bounding box center [387, 67] width 35 height 13
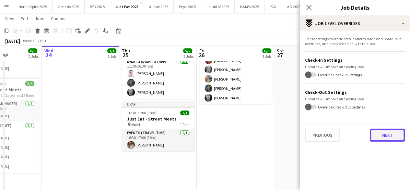
click at [388, 133] on button "Next" at bounding box center [387, 134] width 35 height 13
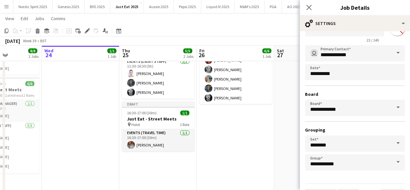
scroll to position [43, 0]
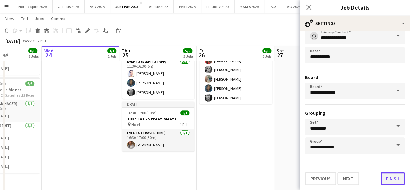
click at [392, 177] on button "Finish" at bounding box center [393, 178] width 24 height 13
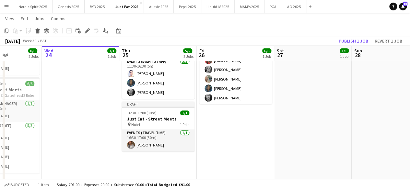
click at [312, 140] on app-date-cell "Draft 09:30-16:00 (6h30m) 1/1 Just Eat - Street Meets pin Home 1 Role Events (T…" at bounding box center [312, 98] width 77 height 187
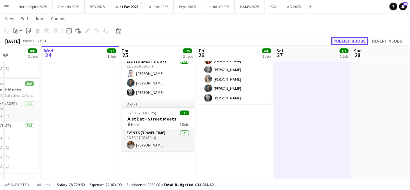
click at [347, 40] on button "Publish 4 jobs" at bounding box center [349, 41] width 37 height 8
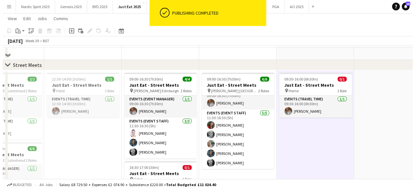
scroll to position [0, 0]
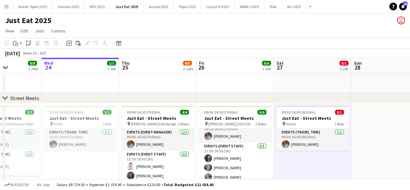
drag, startPoint x: 2, startPoint y: 6, endPoint x: 6, endPoint y: 8, distance: 4.2
click at [2, 6] on button "Menu" at bounding box center [6, 6] width 13 height 13
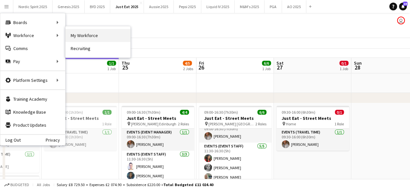
click at [76, 33] on link "My Workforce" at bounding box center [97, 35] width 65 height 13
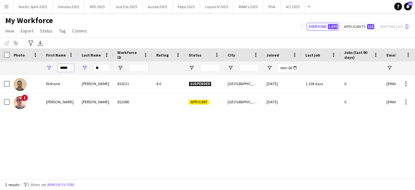
click at [64, 66] on input "*****" at bounding box center [66, 68] width 16 height 8
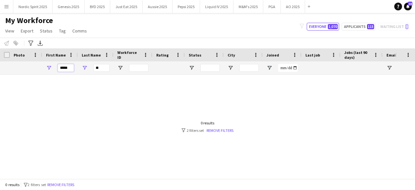
type input "*****"
click at [99, 67] on input "**" at bounding box center [101, 68] width 16 height 8
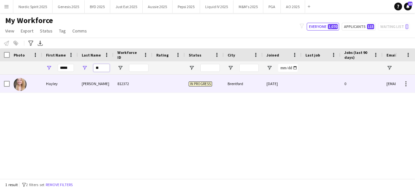
type input "**"
click at [23, 87] on img at bounding box center [20, 84] width 13 height 13
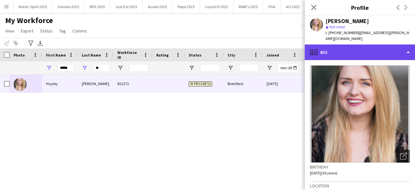
click at [337, 50] on div "profile Bio" at bounding box center [360, 52] width 110 height 16
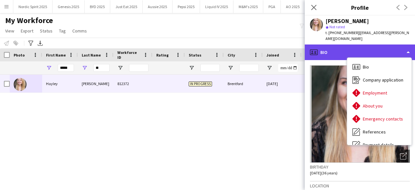
click at [341, 50] on div "profile Bio" at bounding box center [360, 52] width 110 height 16
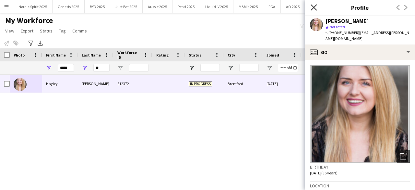
click at [313, 7] on icon at bounding box center [314, 7] width 6 height 6
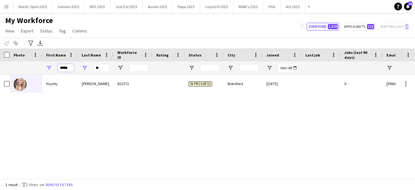
click at [72, 70] on input "*****" at bounding box center [66, 68] width 16 height 8
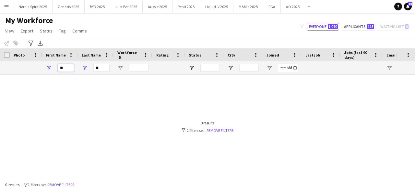
type input "**"
click at [97, 67] on input "**" at bounding box center [101, 68] width 16 height 8
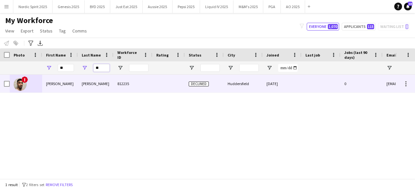
type input "**"
click at [21, 86] on img at bounding box center [20, 84] width 13 height 13
click at [17, 85] on img at bounding box center [20, 84] width 13 height 13
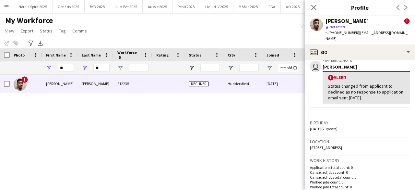
scroll to position [130, 0]
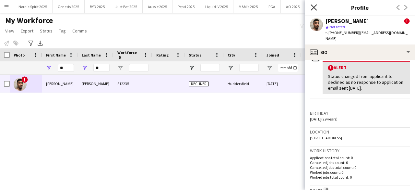
click at [311, 7] on icon "Close pop-in" at bounding box center [314, 7] width 6 height 6
